Goal: Information Seeking & Learning: Learn about a topic

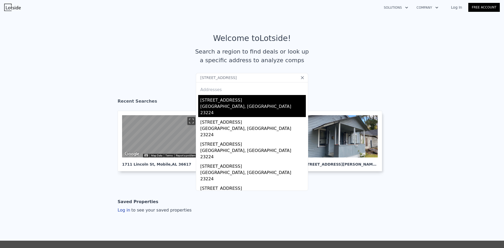
type input "[STREET_ADDRESS]"
click at [230, 102] on div "[STREET_ADDRESS]" at bounding box center [252, 99] width 105 height 8
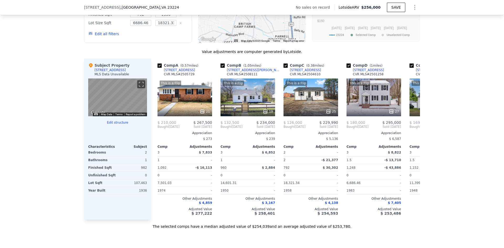
scroll to position [470, 0]
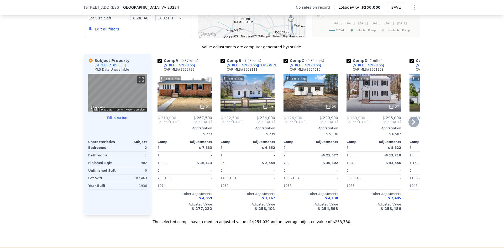
click at [221, 63] on input "checkbox" at bounding box center [222, 61] width 4 height 4
checkbox input "false"
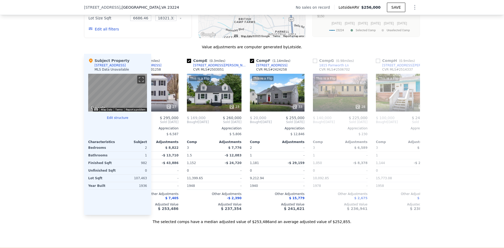
scroll to position [0, 207]
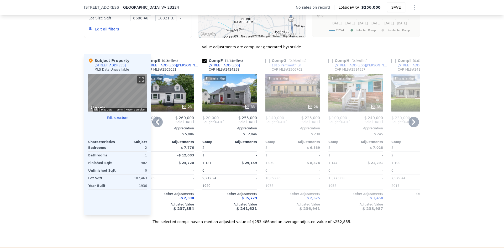
click at [204, 63] on input "checkbox" at bounding box center [204, 61] width 4 height 4
checkbox input "false"
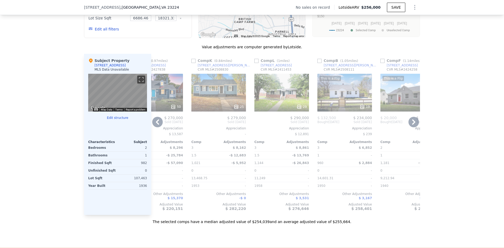
scroll to position [0, 499]
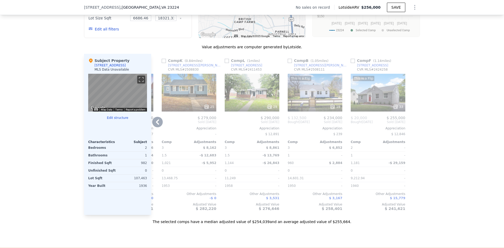
click at [288, 63] on input "checkbox" at bounding box center [289, 61] width 4 height 4
checkbox input "true"
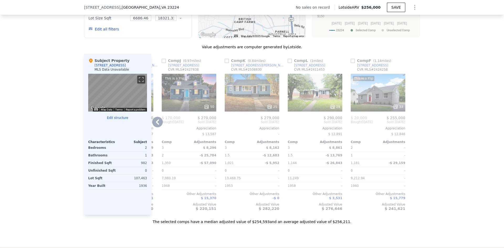
drag, startPoint x: 351, startPoint y: 65, endPoint x: 350, endPoint y: 73, distance: 8.4
click at [351, 63] on input "checkbox" at bounding box center [352, 61] width 4 height 4
checkbox input "true"
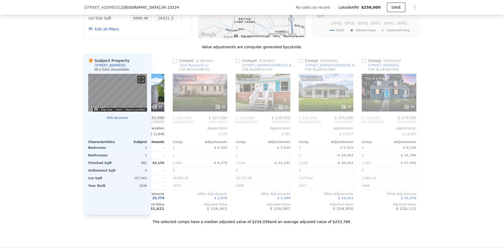
scroll to position [0, 356]
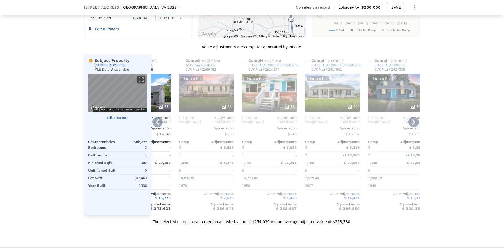
click at [368, 63] on input "checkbox" at bounding box center [370, 61] width 4 height 4
checkbox input "true"
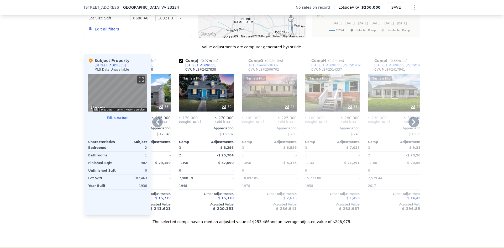
click at [305, 63] on input "checkbox" at bounding box center [307, 61] width 4 height 4
checkbox input "true"
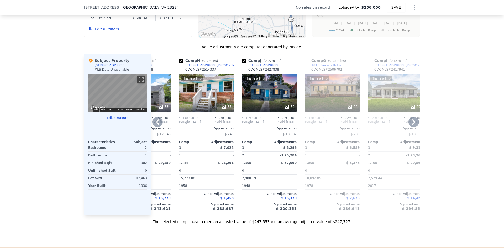
click at [305, 63] on input "checkbox" at bounding box center [307, 61] width 4 height 4
checkbox input "true"
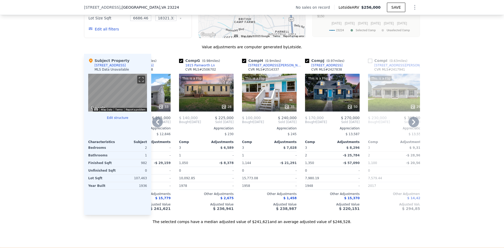
click at [369, 63] on input "checkbox" at bounding box center [370, 61] width 4 height 4
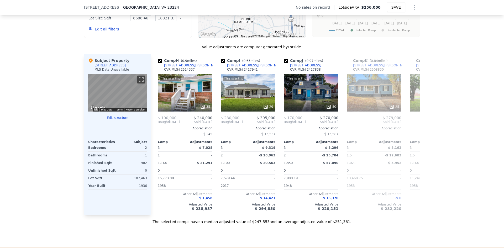
scroll to position [0, 0]
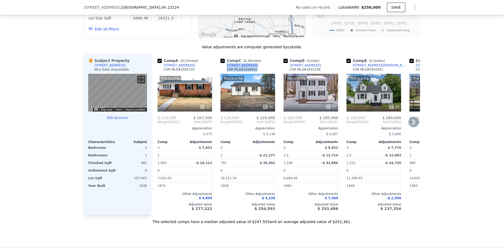
drag, startPoint x: 253, startPoint y: 70, endPoint x: 223, endPoint y: 69, distance: 29.7
click at [223, 69] on div "Comp C ( 0.38 miles) [STREET_ADDRESS] MLS # 2504610" at bounding box center [247, 66] width 55 height 16
click at [463, 89] on div "We found 12 sales that match your search Filters Map Prices Modify Comp Filters…" at bounding box center [252, 80] width 504 height 288
click at [249, 69] on div "Comp C ( 0.38 miles) [STREET_ADDRESS] MLS # 2504610" at bounding box center [247, 66] width 55 height 16
copy div "[STREET_ADDRESS]"
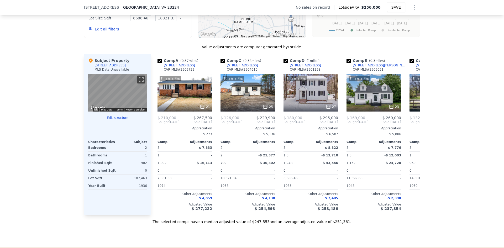
checkbox input "false"
